Goal: Task Accomplishment & Management: Complete application form

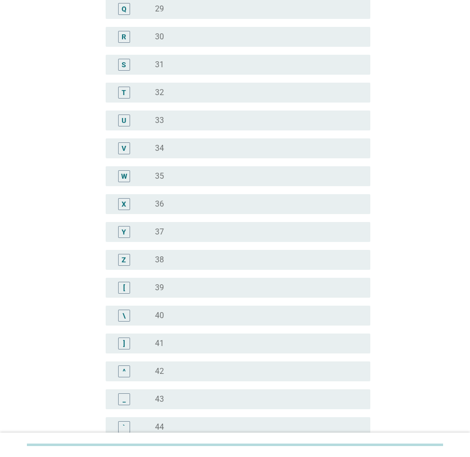
scroll to position [748, 0]
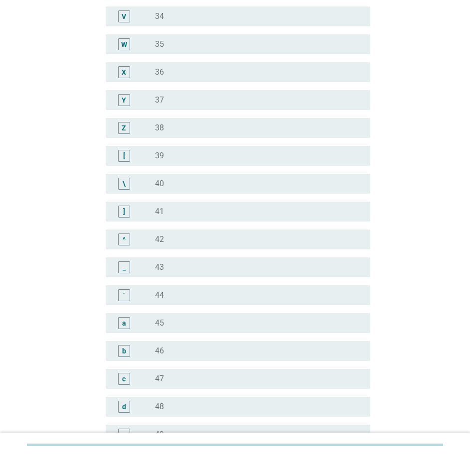
click at [168, 40] on div "radio_button_unchecked 35" at bounding box center [254, 44] width 199 height 10
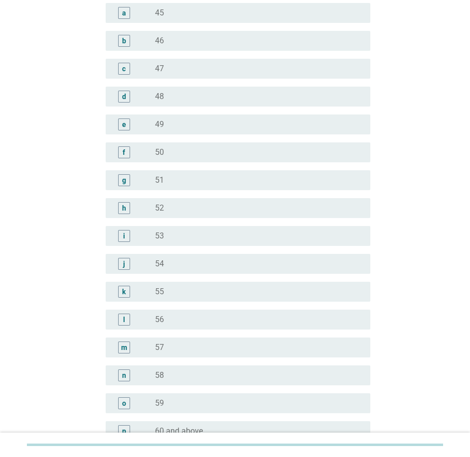
scroll to position [1116, 0]
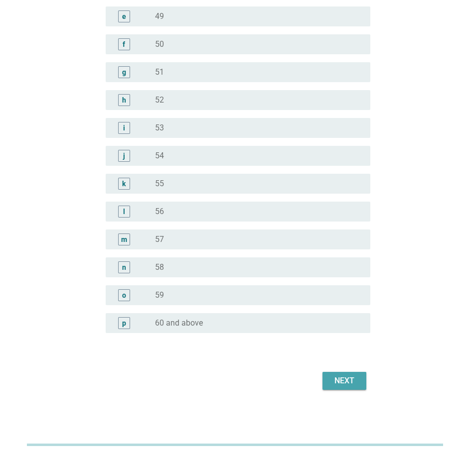
click at [335, 381] on div "Next" at bounding box center [344, 381] width 28 height 12
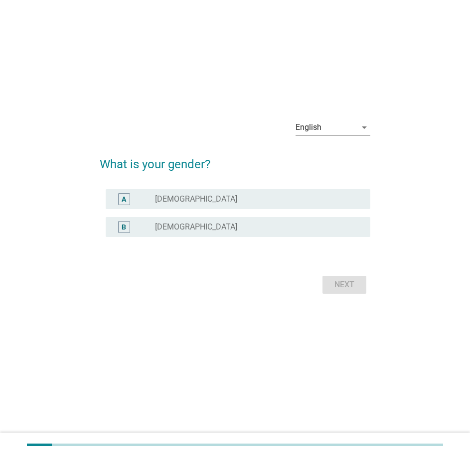
scroll to position [0, 0]
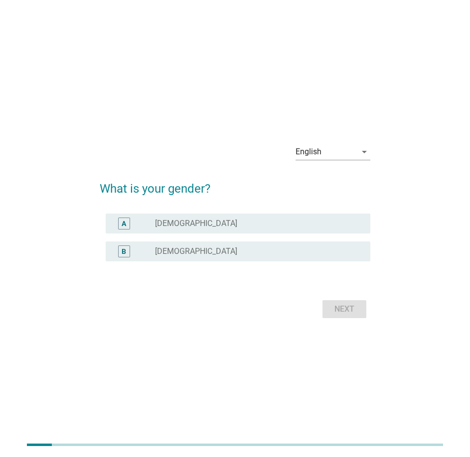
click at [213, 222] on div "radio_button_unchecked [DEMOGRAPHIC_DATA]" at bounding box center [254, 224] width 199 height 10
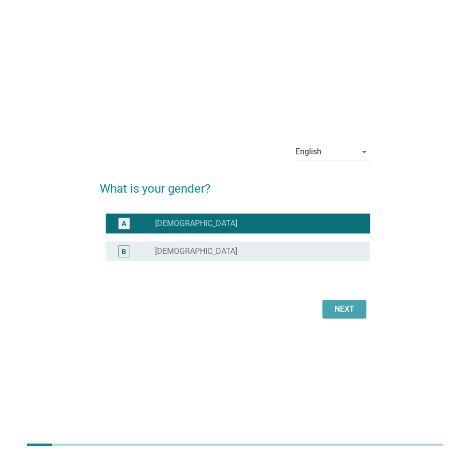
click at [341, 306] on div "Next" at bounding box center [344, 309] width 28 height 12
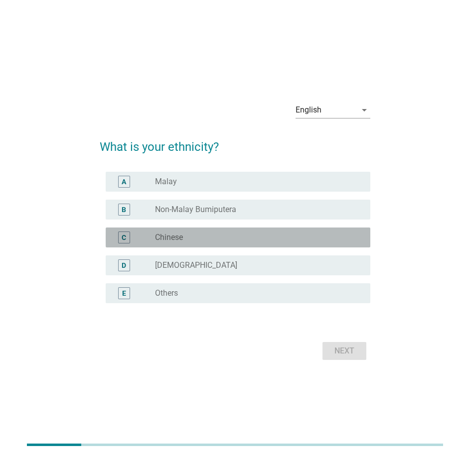
click at [185, 239] on div "radio_button_unchecked Chinese" at bounding box center [254, 238] width 199 height 10
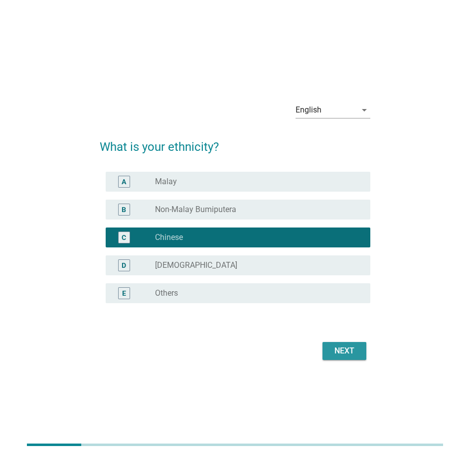
click at [345, 356] on div "Next" at bounding box center [344, 351] width 28 height 12
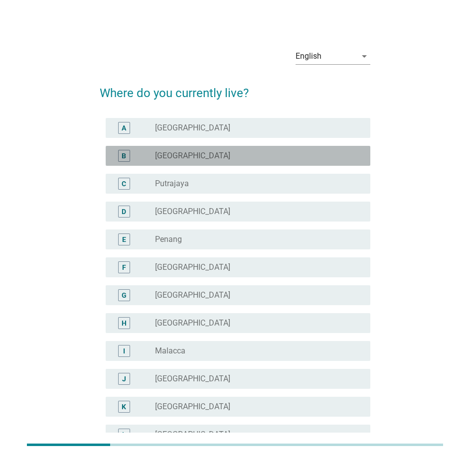
click at [186, 151] on label "[GEOGRAPHIC_DATA]" at bounding box center [192, 156] width 75 height 10
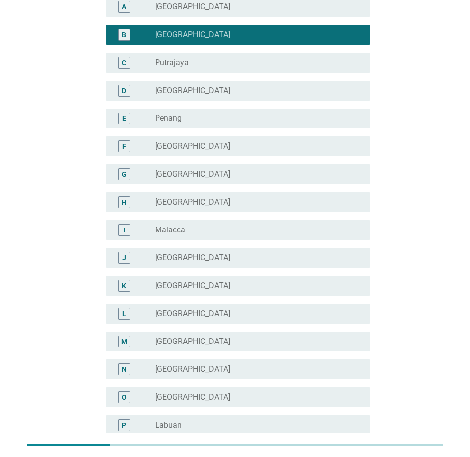
scroll to position [223, 0]
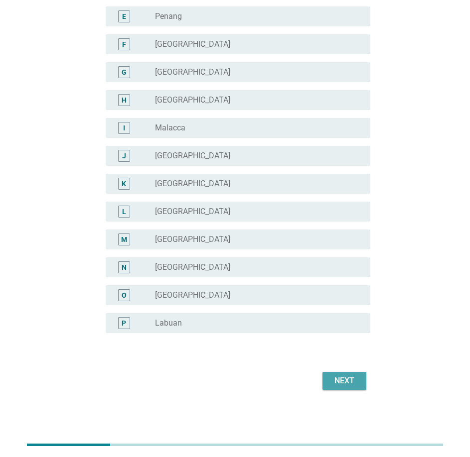
click at [348, 375] on div "Next" at bounding box center [344, 381] width 28 height 12
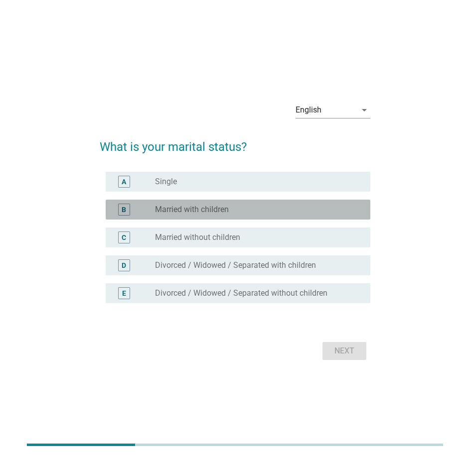
click at [228, 214] on label "Married with children" at bounding box center [192, 210] width 74 height 10
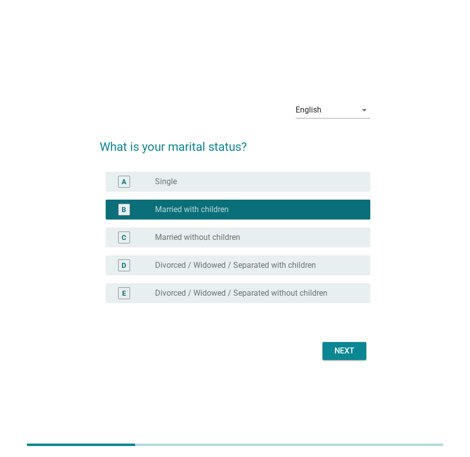
click at [336, 354] on div "Next" at bounding box center [344, 351] width 28 height 12
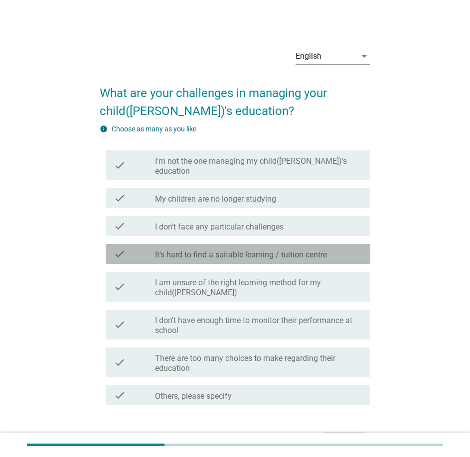
click at [298, 250] on label "It's hard to find a suitable learning / tuition centre" at bounding box center [241, 255] width 172 height 10
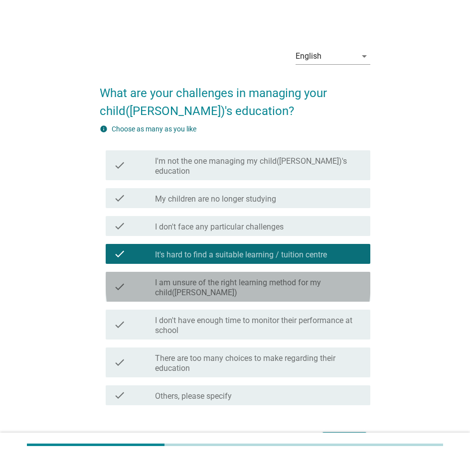
click at [308, 278] on label "I am unsure of the right learning method for my child([PERSON_NAME])" at bounding box center [258, 288] width 207 height 20
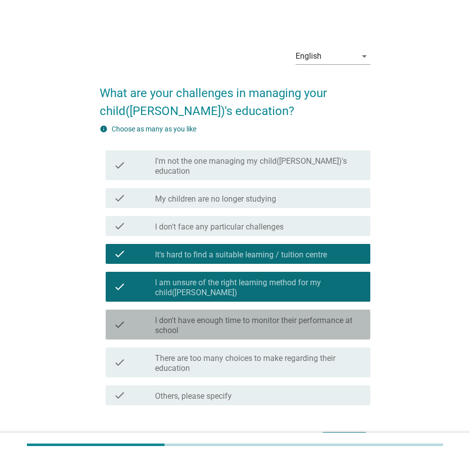
click at [287, 316] on label "I don't have enough time to monitor their performance at school" at bounding box center [258, 326] width 207 height 20
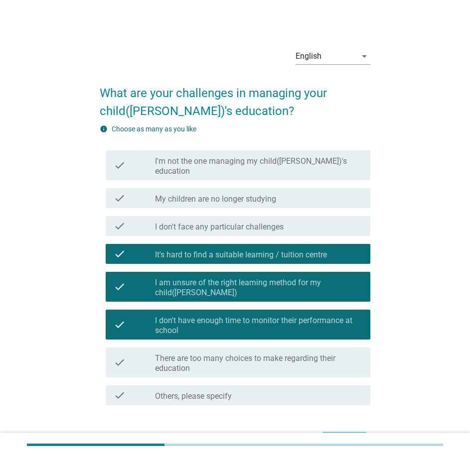
drag, startPoint x: 343, startPoint y: 422, endPoint x: 47, endPoint y: 301, distance: 319.8
click at [343, 436] on div "Next" at bounding box center [344, 442] width 28 height 12
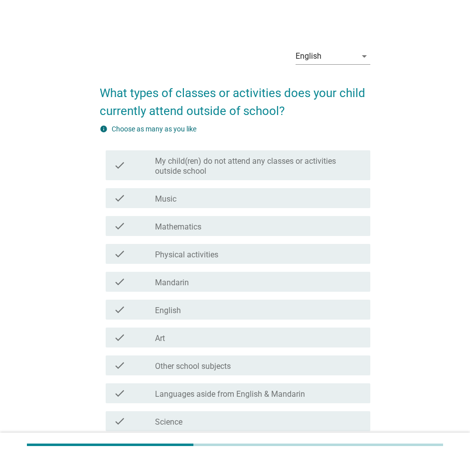
click at [247, 200] on div "check_box_outline_blank Music" at bounding box center [258, 198] width 207 height 12
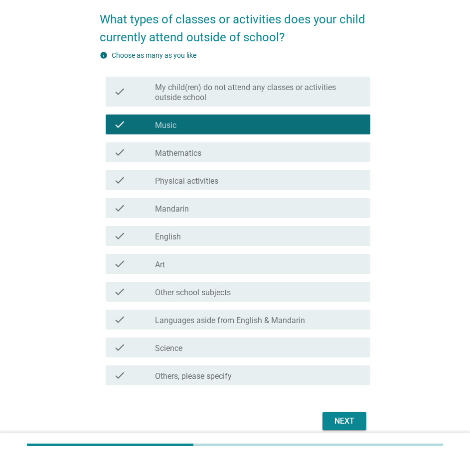
scroll to position [100, 0]
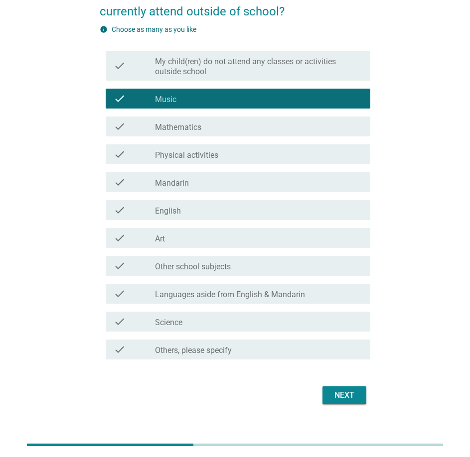
click at [245, 151] on div "check_box_outline_blank Physical activities" at bounding box center [258, 155] width 207 height 12
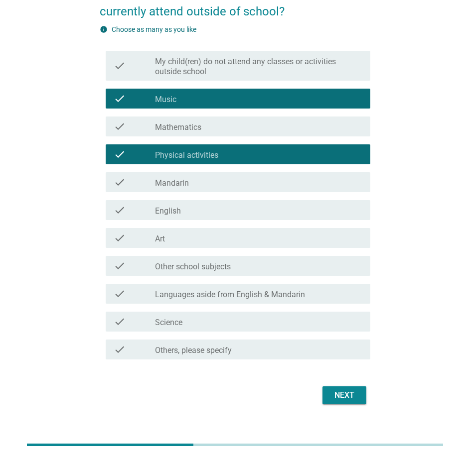
drag, startPoint x: 346, startPoint y: 385, endPoint x: 346, endPoint y: 390, distance: 5.0
click at [346, 387] on div "Next" at bounding box center [235, 396] width 271 height 24
click at [346, 396] on div "Next" at bounding box center [344, 396] width 28 height 12
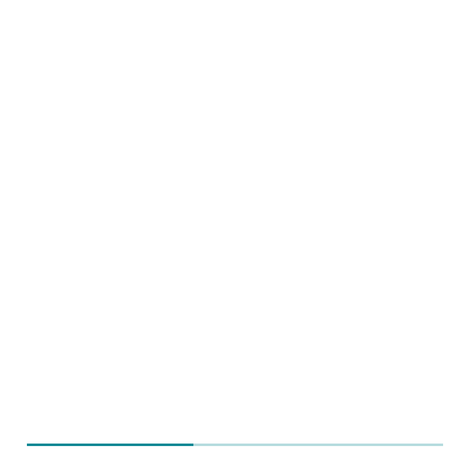
scroll to position [0, 0]
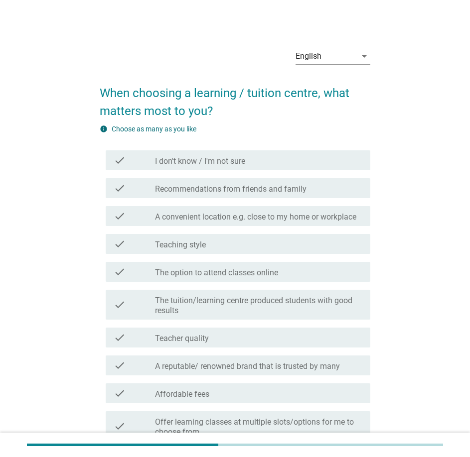
click at [239, 219] on label "A convenient location e.g. close to my home or workplace" at bounding box center [255, 217] width 201 height 10
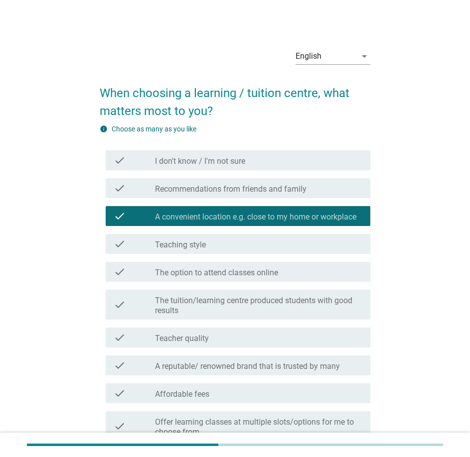
click at [210, 241] on div "check_box_outline_blank Teaching style" at bounding box center [258, 244] width 207 height 12
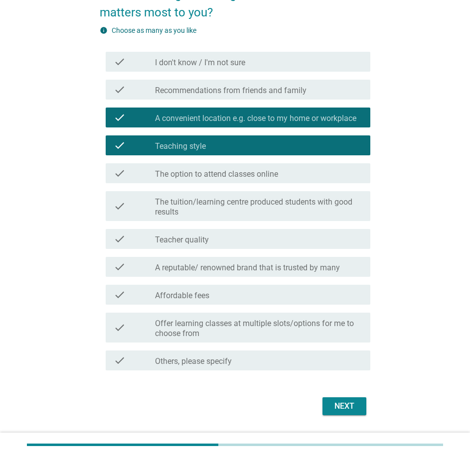
scroll to position [100, 0]
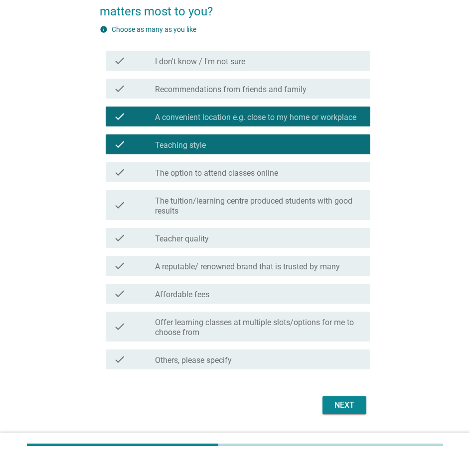
click at [210, 268] on label "A reputable/ renowned brand that is trusted by many" at bounding box center [247, 267] width 185 height 10
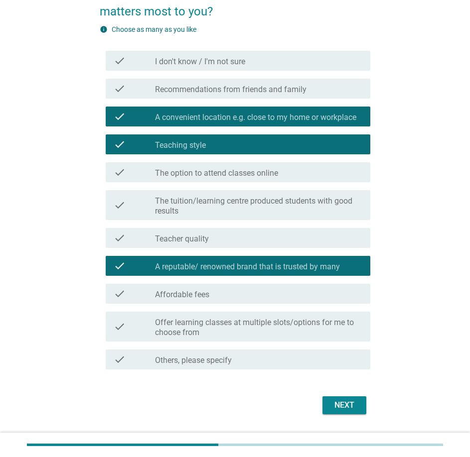
click at [265, 293] on div "check_box_outline_blank Affordable fees" at bounding box center [258, 294] width 207 height 12
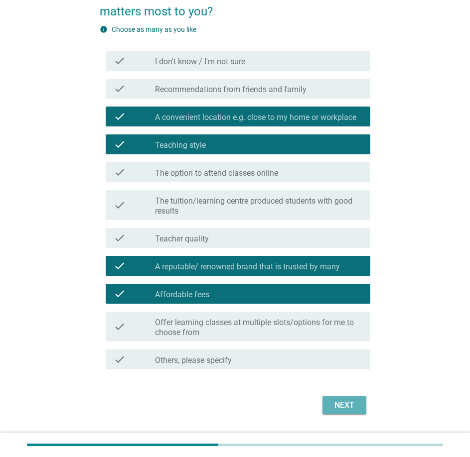
drag, startPoint x: 338, startPoint y: 405, endPoint x: 125, endPoint y: 306, distance: 235.2
click at [337, 403] on div "Next" at bounding box center [344, 406] width 28 height 12
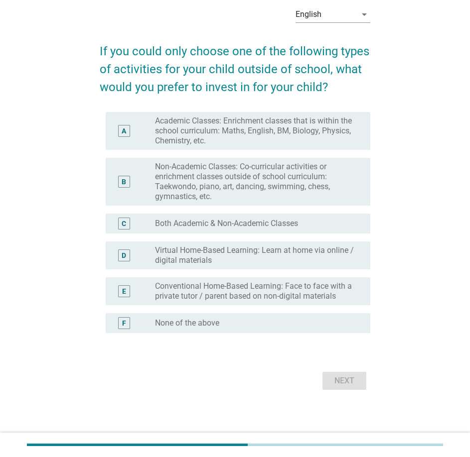
scroll to position [0, 0]
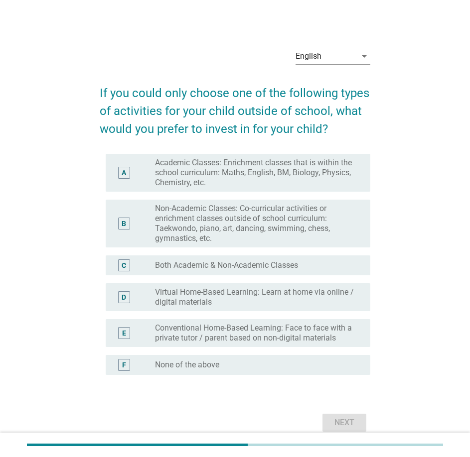
drag, startPoint x: 248, startPoint y: 172, endPoint x: 243, endPoint y: 203, distance: 31.3
click at [248, 173] on label "Academic Classes: Enrichment classes that is within the school curriculum: Math…" at bounding box center [254, 173] width 199 height 30
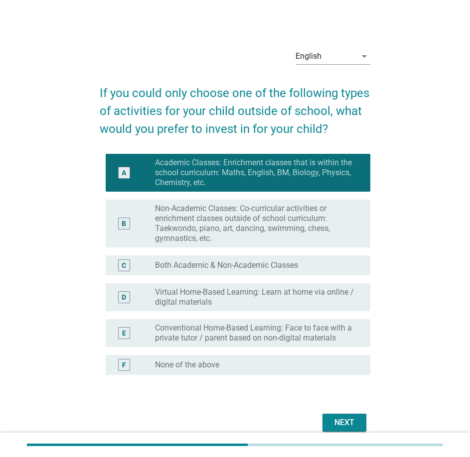
click at [228, 275] on div "C radio_button_unchecked Both Academic & Non-Academic Classes" at bounding box center [238, 266] width 265 height 20
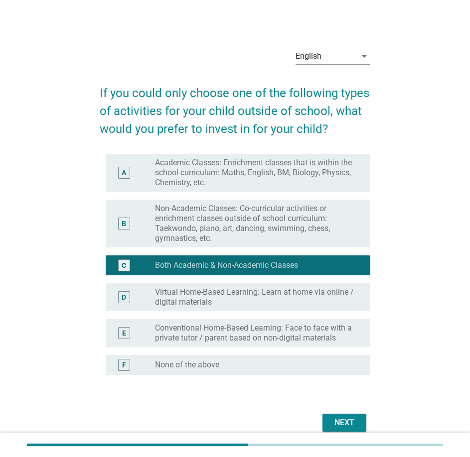
click at [248, 231] on label "Non-Academic Classes: Co-curricular activities or enrichment classes outside of…" at bounding box center [254, 224] width 199 height 40
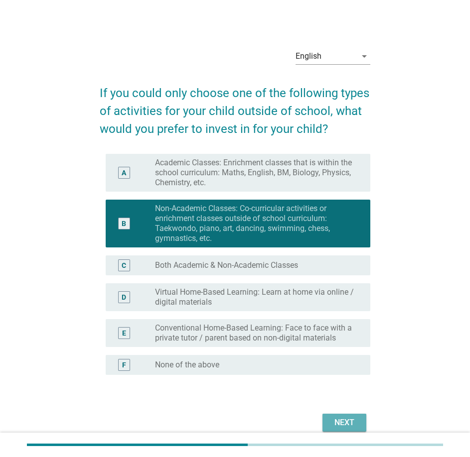
click at [353, 425] on div "Next" at bounding box center [344, 423] width 28 height 12
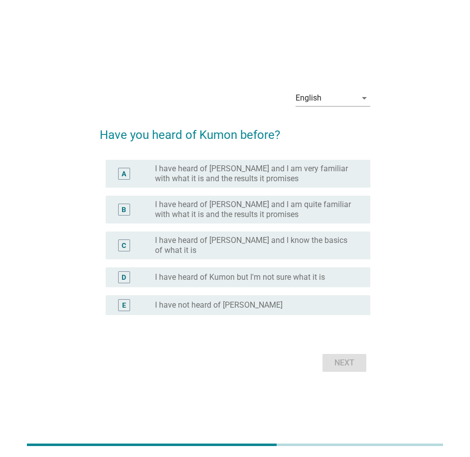
click at [218, 245] on label "I have heard of [PERSON_NAME] and I know the basics of what it is" at bounding box center [254, 246] width 199 height 20
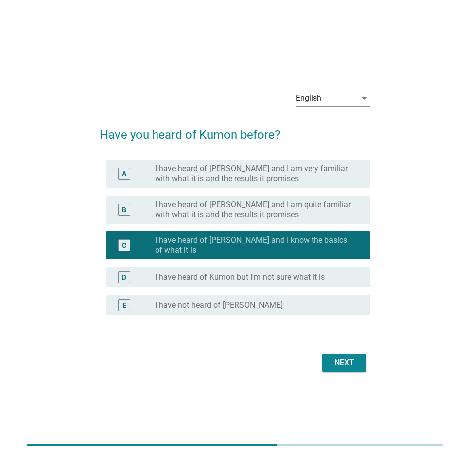
click at [348, 358] on div "Next" at bounding box center [344, 363] width 28 height 12
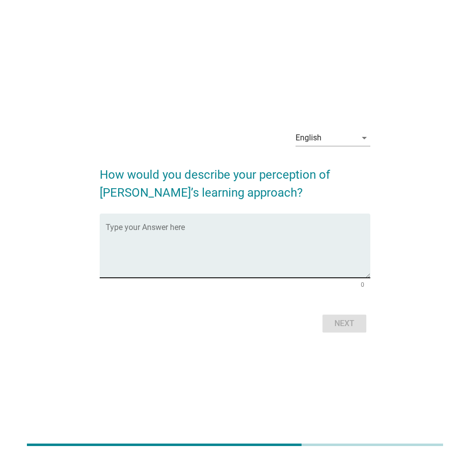
click at [174, 240] on textarea "Type your Answer here" at bounding box center [238, 252] width 265 height 52
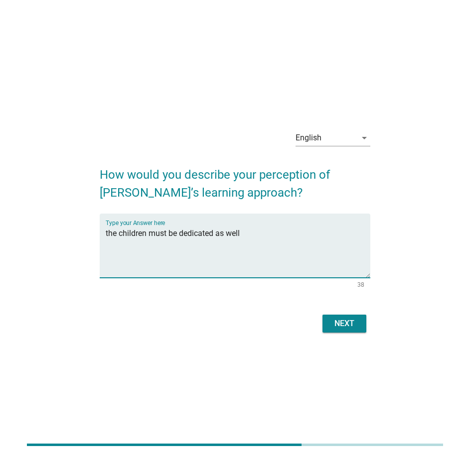
type textarea "the children must be dedicated as well"
click at [336, 331] on button "Next" at bounding box center [344, 324] width 44 height 18
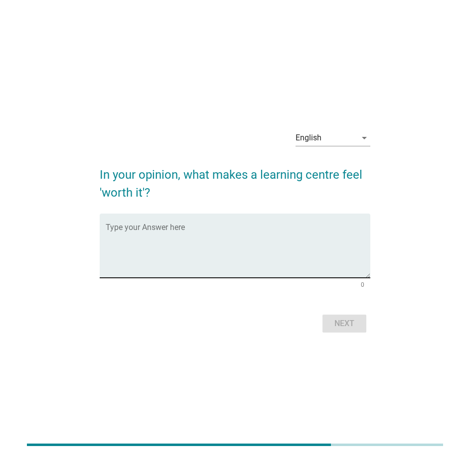
click at [227, 250] on textarea "Type your Answer here" at bounding box center [238, 252] width 265 height 52
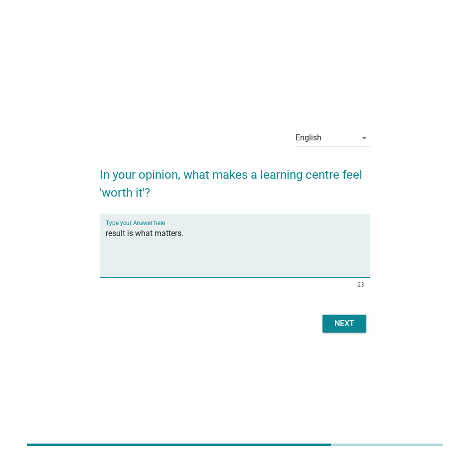
type textarea "result is what matters."
click at [334, 318] on div "Next" at bounding box center [344, 324] width 28 height 12
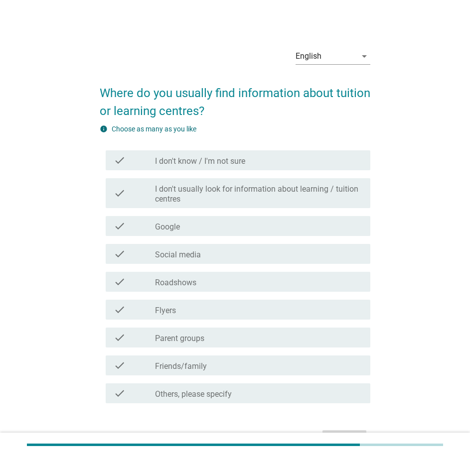
click at [191, 240] on div "check check_box_outline_blank Social media" at bounding box center [235, 254] width 271 height 28
click at [193, 223] on div "check_box_outline_blank Google" at bounding box center [258, 226] width 207 height 12
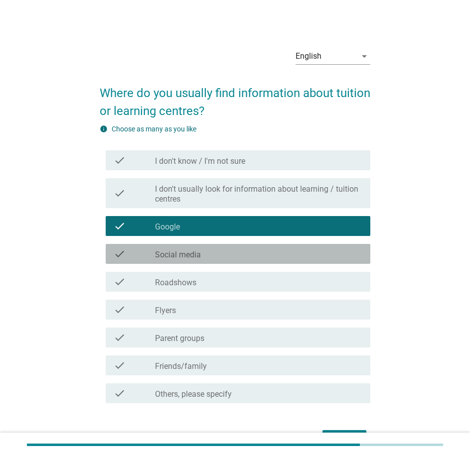
click at [213, 246] on div "check check_box_outline_blank Social media" at bounding box center [238, 254] width 265 height 20
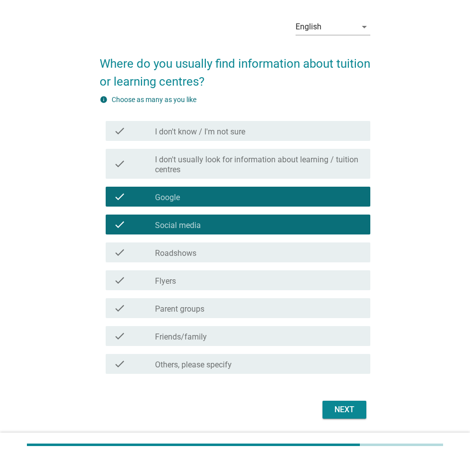
scroll to position [58, 0]
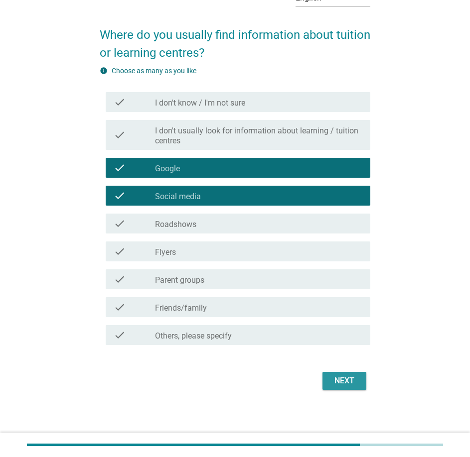
click at [348, 382] on div "Next" at bounding box center [344, 381] width 28 height 12
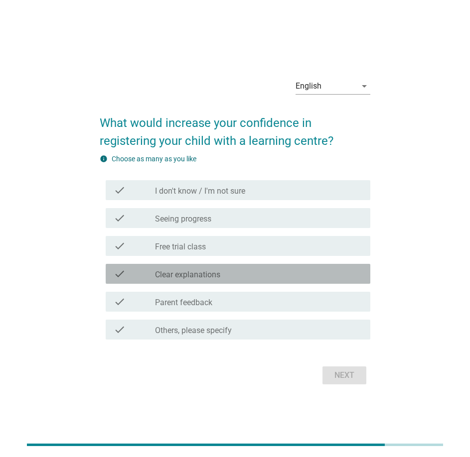
click at [224, 279] on div "check_box_outline_blank Clear explanations" at bounding box center [258, 274] width 207 height 12
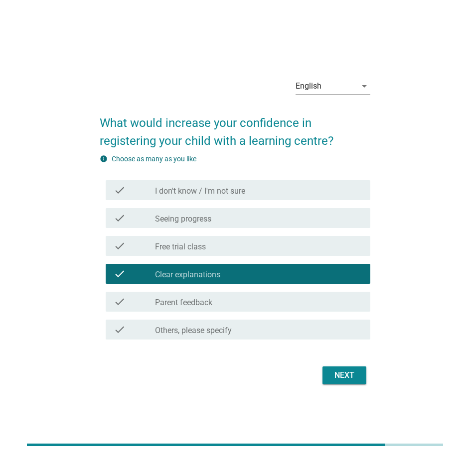
click at [243, 223] on div "check_box_outline_blank Seeing progress" at bounding box center [258, 218] width 207 height 12
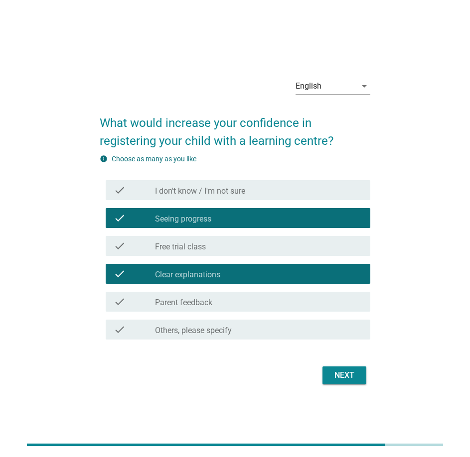
click at [333, 367] on button "Next" at bounding box center [344, 376] width 44 height 18
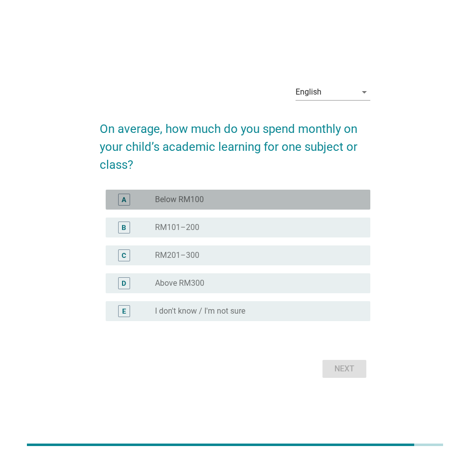
click at [249, 192] on div "A radio_button_unchecked Below RM100" at bounding box center [238, 200] width 265 height 20
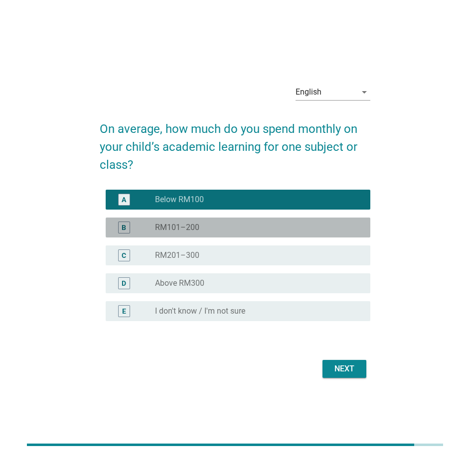
click at [280, 218] on div "B radio_button_unchecked RM101–200" at bounding box center [238, 228] width 265 height 20
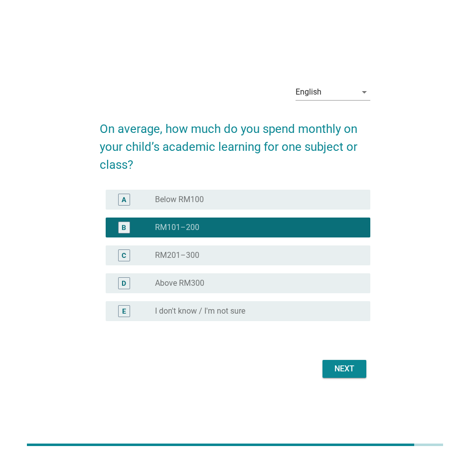
click at [266, 210] on div "A radio_button_unchecked Below RM100" at bounding box center [235, 200] width 271 height 28
click at [293, 201] on div "radio_button_unchecked Below RM100" at bounding box center [254, 200] width 199 height 10
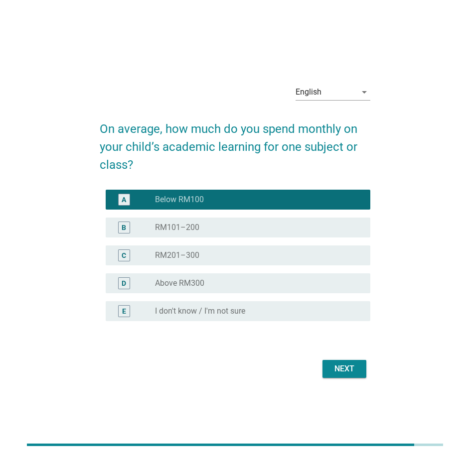
click at [344, 364] on div "Next" at bounding box center [344, 369] width 28 height 12
